Goal: Information Seeking & Learning: Find specific fact

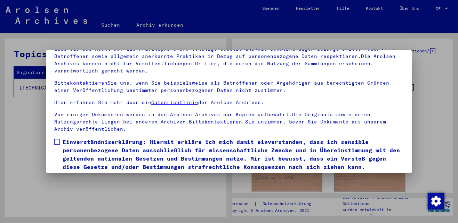
scroll to position [57, 0]
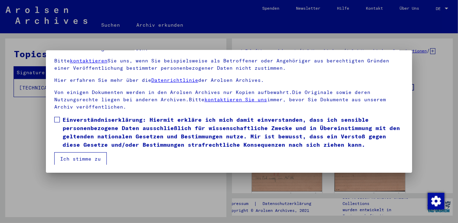
click at [49, 117] on mat-dialog-content "Unsere Nutzungsbedingungen wurden durch den Internationalen Ausschuss als obers…" at bounding box center [229, 92] width 366 height 145
click at [56, 117] on span at bounding box center [57, 120] width 6 height 6
click at [63, 157] on button "Ich stimme zu" at bounding box center [80, 159] width 52 height 13
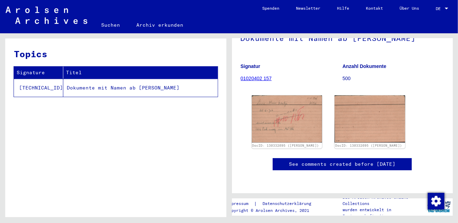
scroll to position [239, 0]
click at [109, 89] on td "Dokumente mit Namen ab [PERSON_NAME]" at bounding box center [140, 88] width 154 height 18
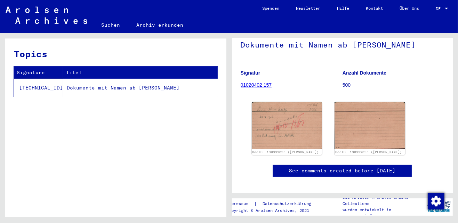
scroll to position [0, 0]
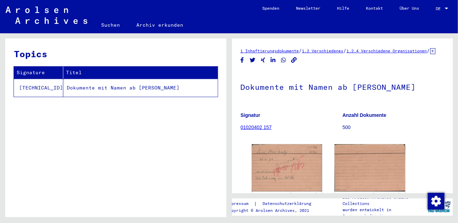
click at [112, 24] on link "Suchen" at bounding box center [110, 25] width 35 height 17
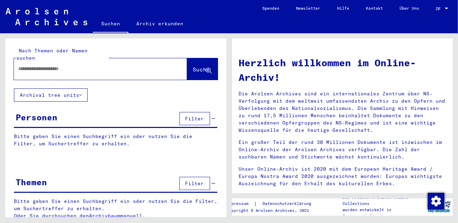
click at [70, 65] on input "text" at bounding box center [92, 68] width 148 height 7
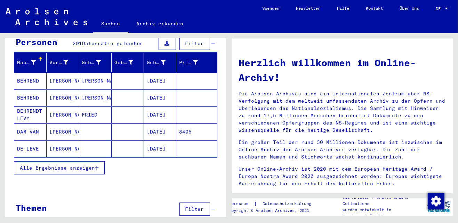
scroll to position [80, 0]
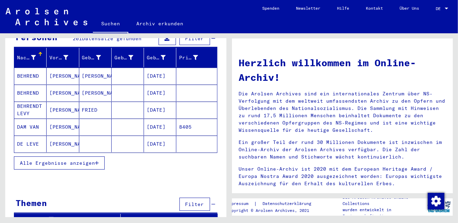
click at [57, 160] on span "Alle Ergebnisse anzeigen" at bounding box center [57, 163] width 75 height 6
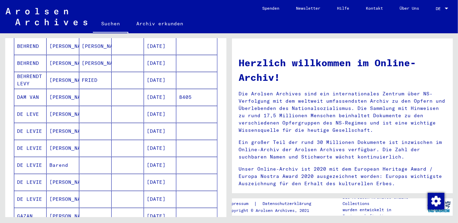
scroll to position [0, 0]
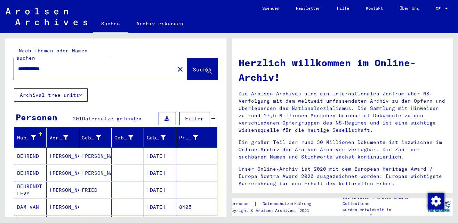
click at [70, 65] on input "**********" at bounding box center [92, 68] width 148 height 7
type input "**********"
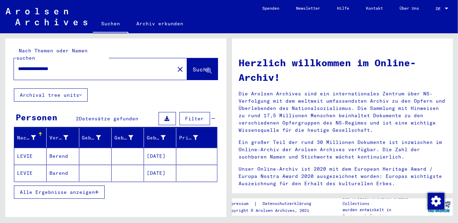
click at [47, 148] on mat-cell "Berend" at bounding box center [63, 156] width 32 height 17
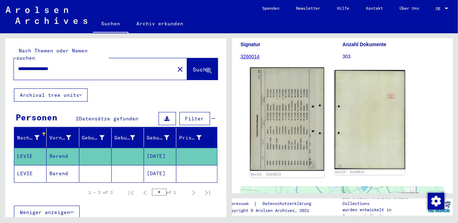
scroll to position [90, 0]
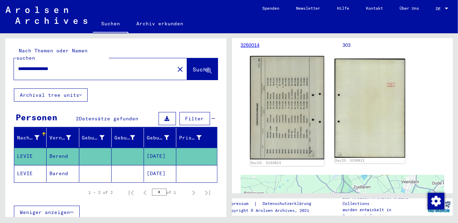
click at [287, 116] on img at bounding box center [286, 108] width 74 height 104
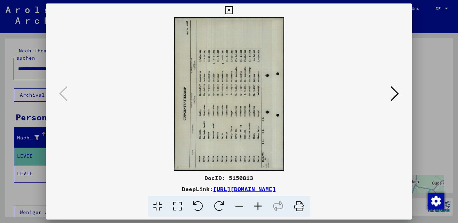
click at [395, 92] on icon at bounding box center [394, 93] width 8 height 17
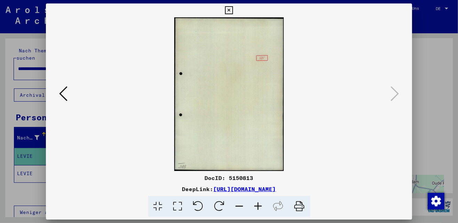
click at [227, 8] on icon at bounding box center [229, 10] width 8 height 8
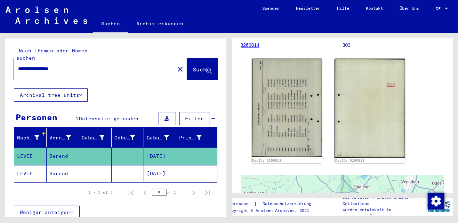
click at [59, 165] on mat-cell "Barend" at bounding box center [63, 173] width 32 height 17
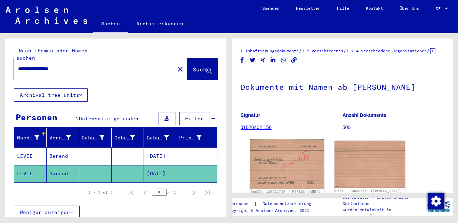
click at [297, 173] on img at bounding box center [286, 165] width 74 height 50
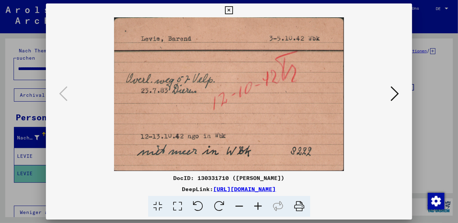
click at [229, 11] on icon at bounding box center [229, 10] width 8 height 8
